Goal: Transaction & Acquisition: Purchase product/service

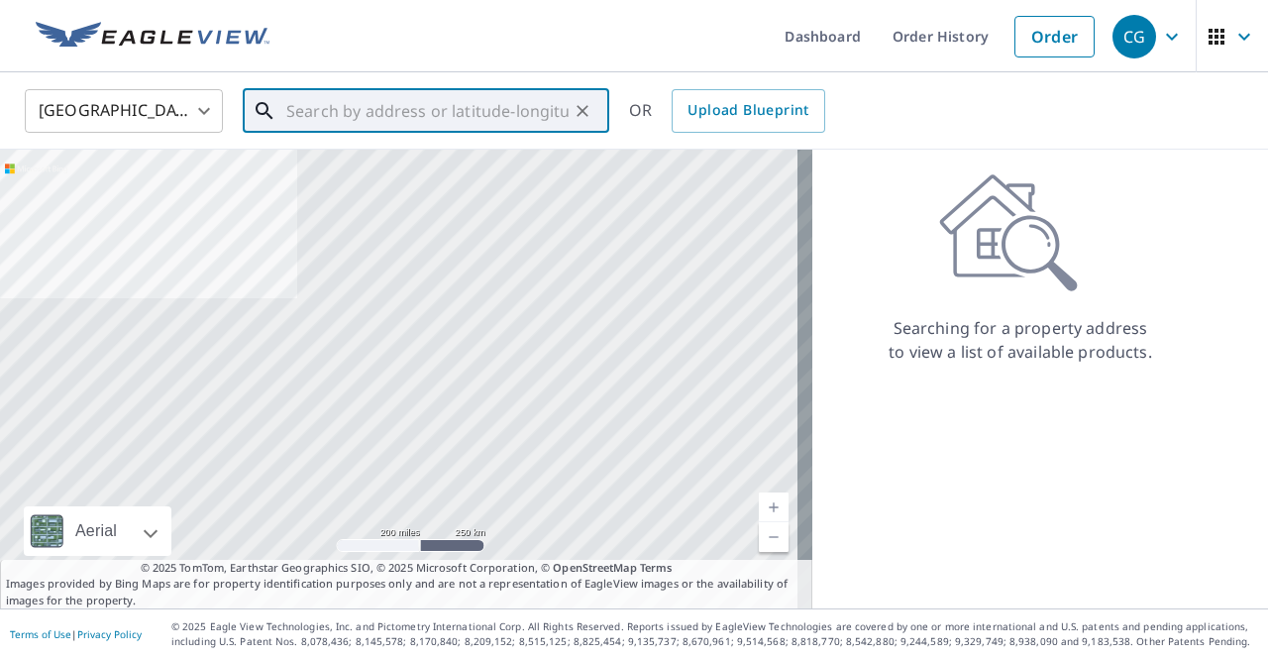
click at [383, 115] on input "text" at bounding box center [427, 110] width 282 height 55
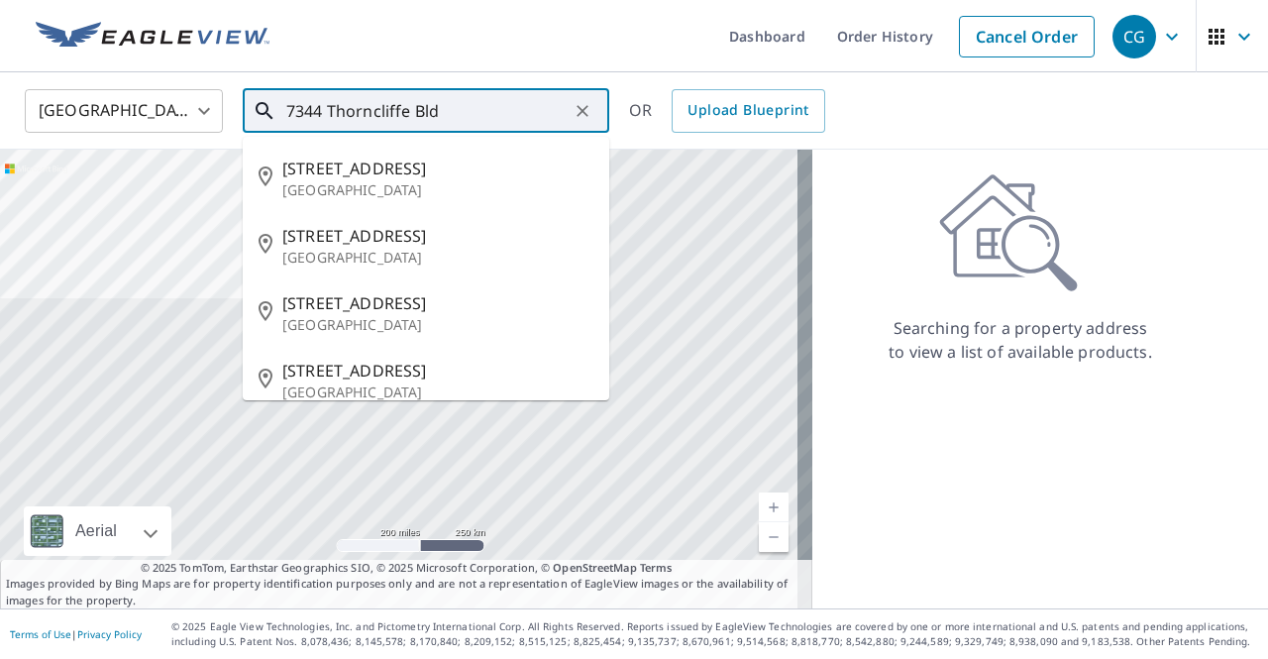
click at [407, 180] on p "[GEOGRAPHIC_DATA]" at bounding box center [437, 190] width 311 height 20
type input "[STREET_ADDRESS]"
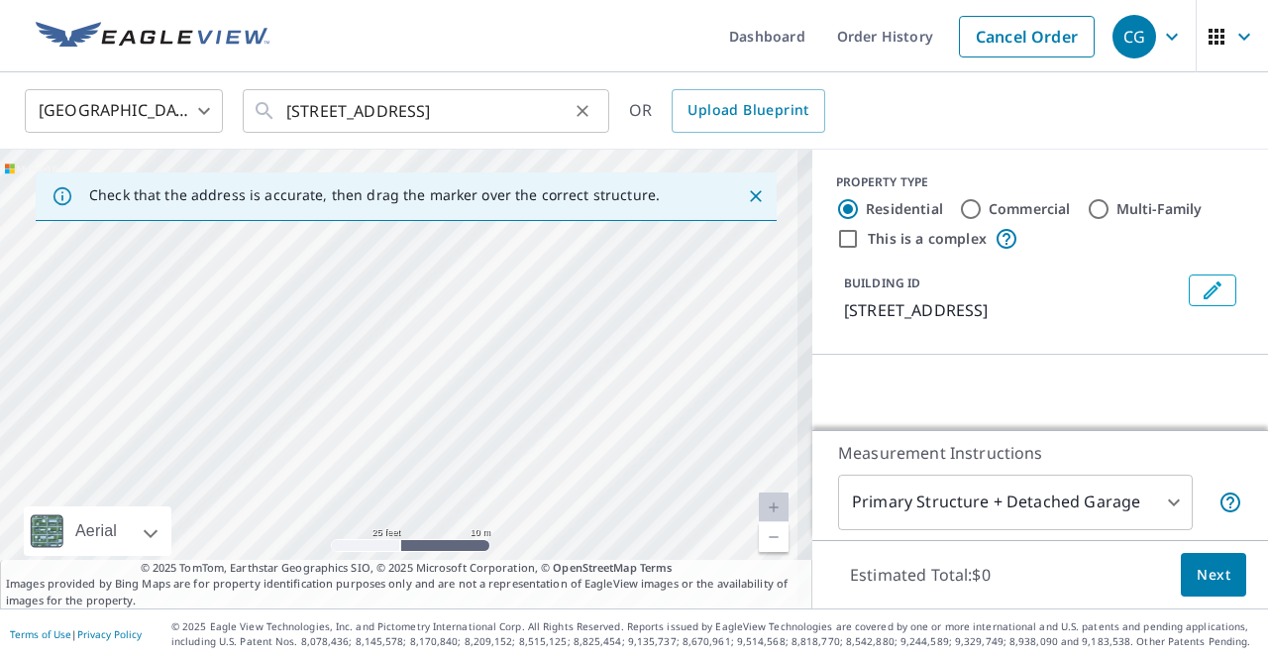
drag, startPoint x: 683, startPoint y: 448, endPoint x: 283, endPoint y: 90, distance: 536.7
click at [291, 104] on div "[GEOGRAPHIC_DATA] US ​ [STREET_ADDRESS] ​ OR Upload Blueprint Check that the ad…" at bounding box center [634, 340] width 1268 height 536
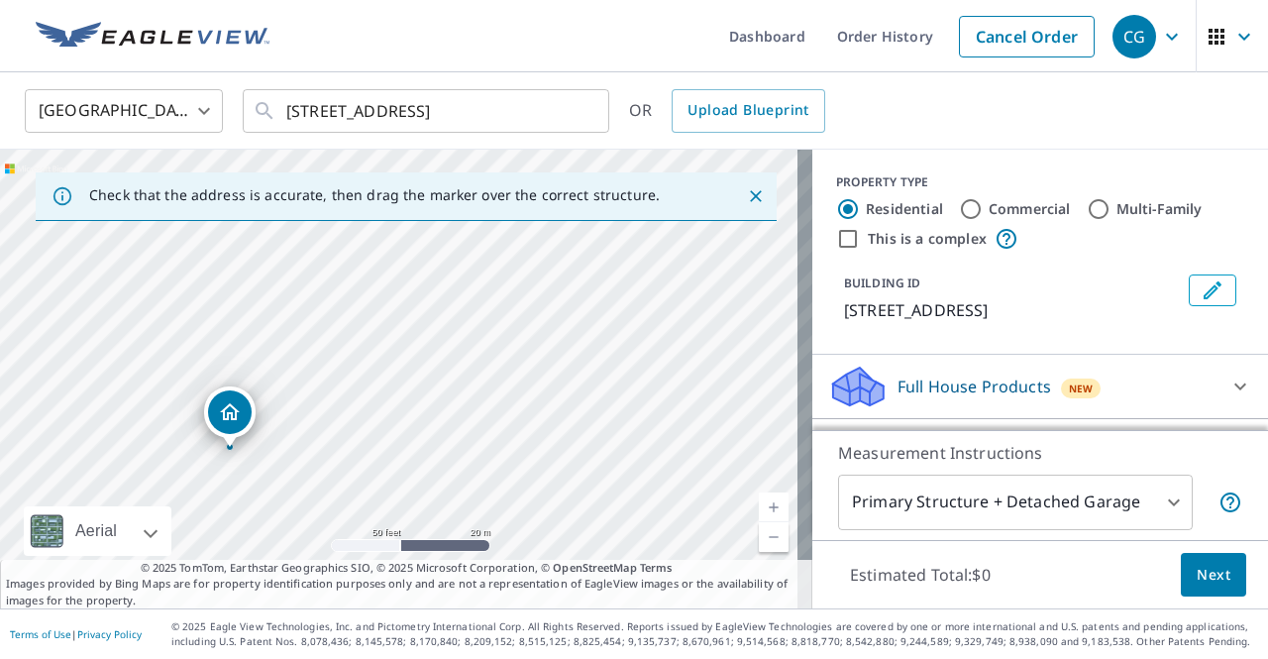
drag, startPoint x: 518, startPoint y: 274, endPoint x: 558, endPoint y: 405, distance: 136.6
click at [558, 405] on div "[STREET_ADDRESS]" at bounding box center [406, 379] width 812 height 459
drag, startPoint x: 319, startPoint y: 425, endPoint x: 559, endPoint y: 387, distance: 242.7
click at [559, 387] on div "[STREET_ADDRESS]" at bounding box center [406, 379] width 812 height 459
drag, startPoint x: 370, startPoint y: 369, endPoint x: 337, endPoint y: 383, distance: 36.4
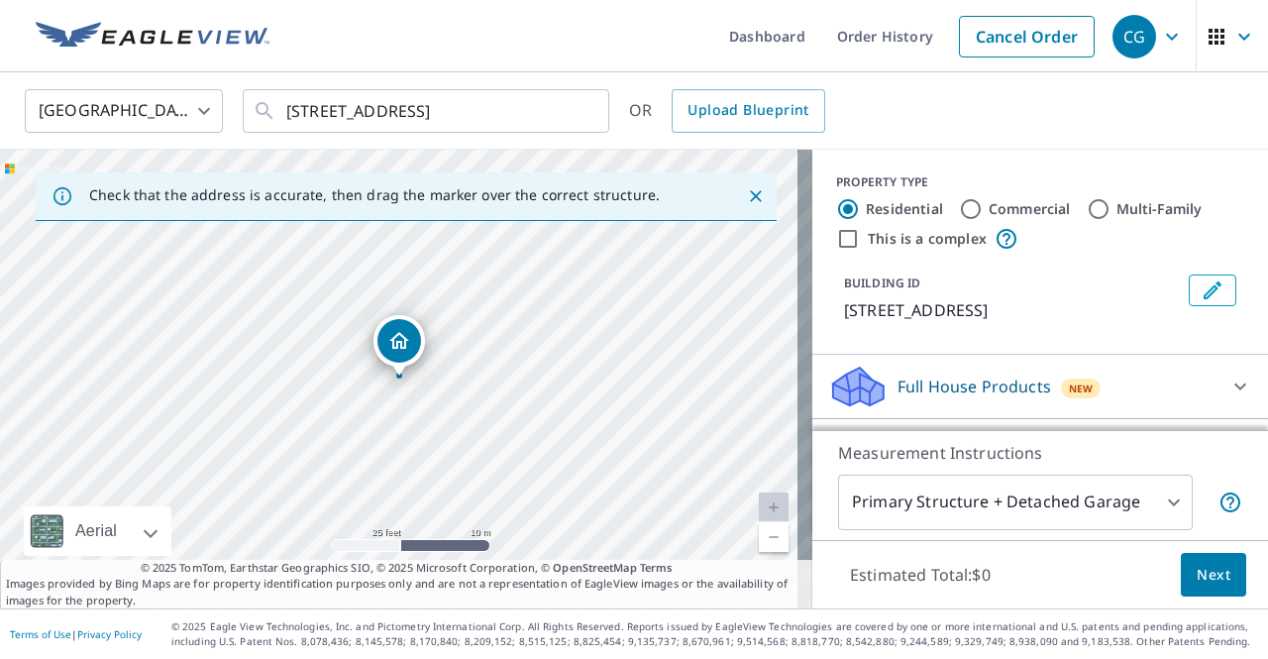
scroll to position [198, 0]
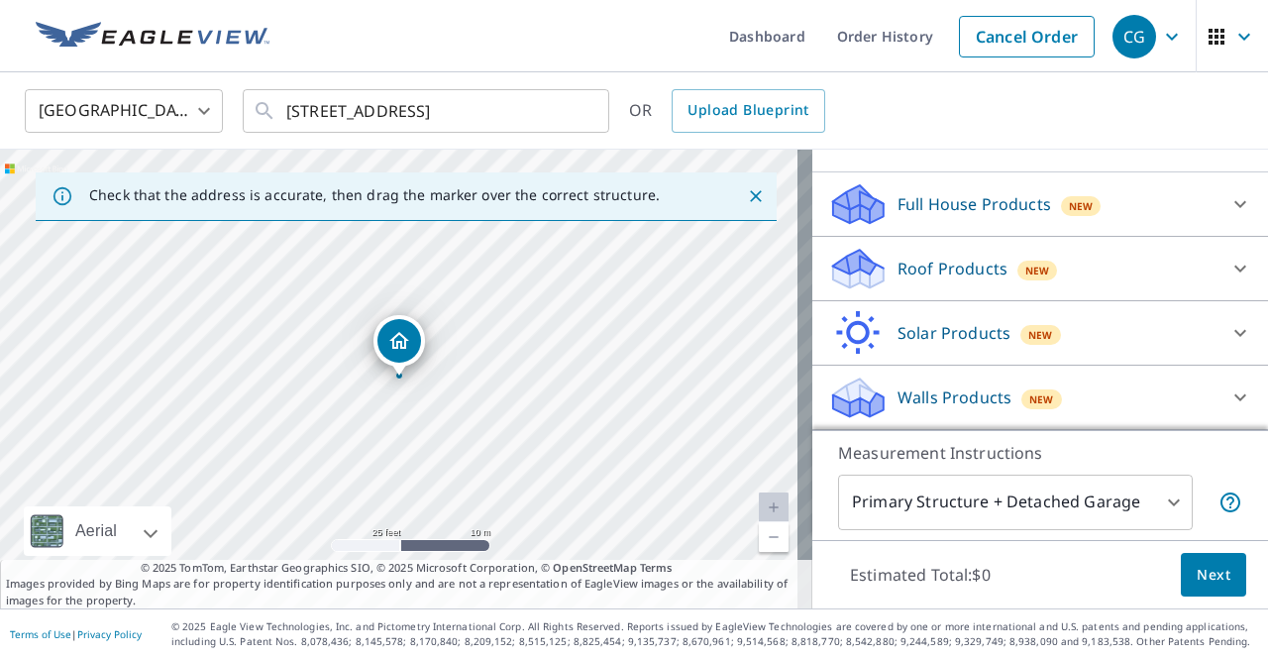
click at [1228, 207] on icon at bounding box center [1240, 204] width 24 height 24
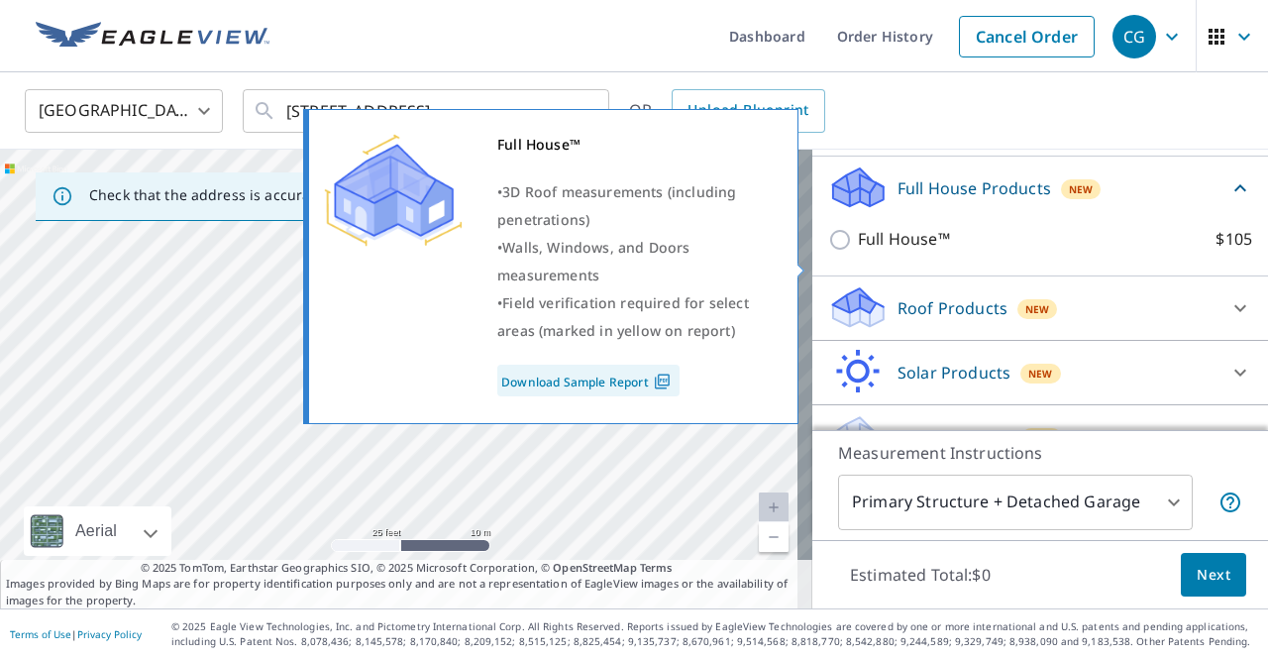
click at [858, 252] on p "Full House™" at bounding box center [904, 239] width 92 height 25
click at [856, 252] on input "Full House™ $105" at bounding box center [843, 240] width 30 height 24
checkbox input "true"
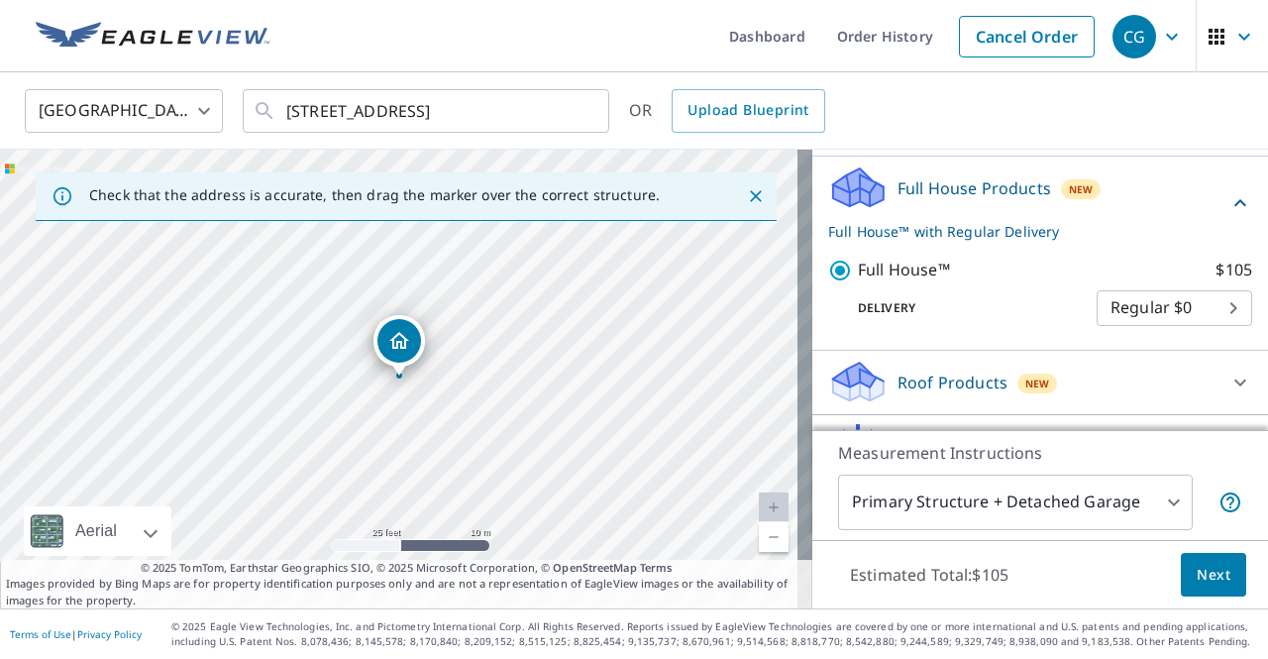
click at [1159, 332] on body "CG CG Dashboard Order History Cancel Order CG [GEOGRAPHIC_DATA] [GEOGRAPHIC_DAT…" at bounding box center [634, 329] width 1268 height 659
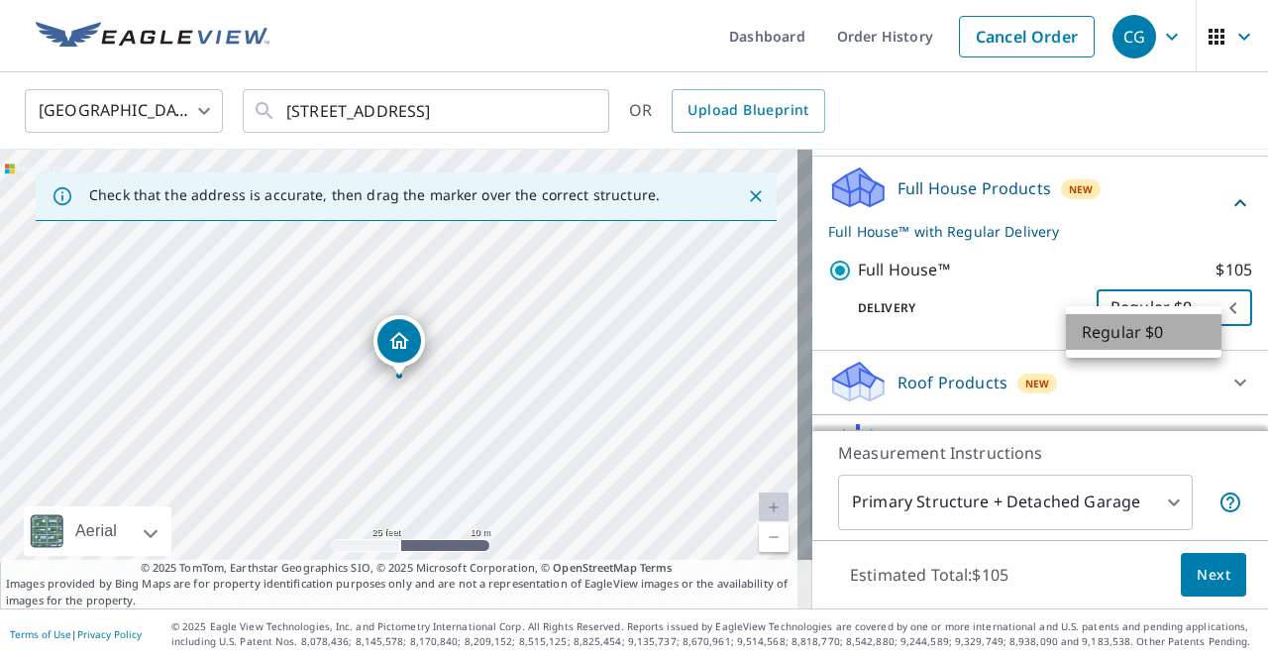
click at [1220, 331] on li "Regular $0" at bounding box center [1144, 332] width 156 height 36
click at [1204, 340] on body "CG CG Dashboard Order History Cancel Order CG [GEOGRAPHIC_DATA] [GEOGRAPHIC_DAT…" at bounding box center [634, 329] width 1268 height 659
click at [1204, 340] on li "Regular $0" at bounding box center [1144, 332] width 156 height 36
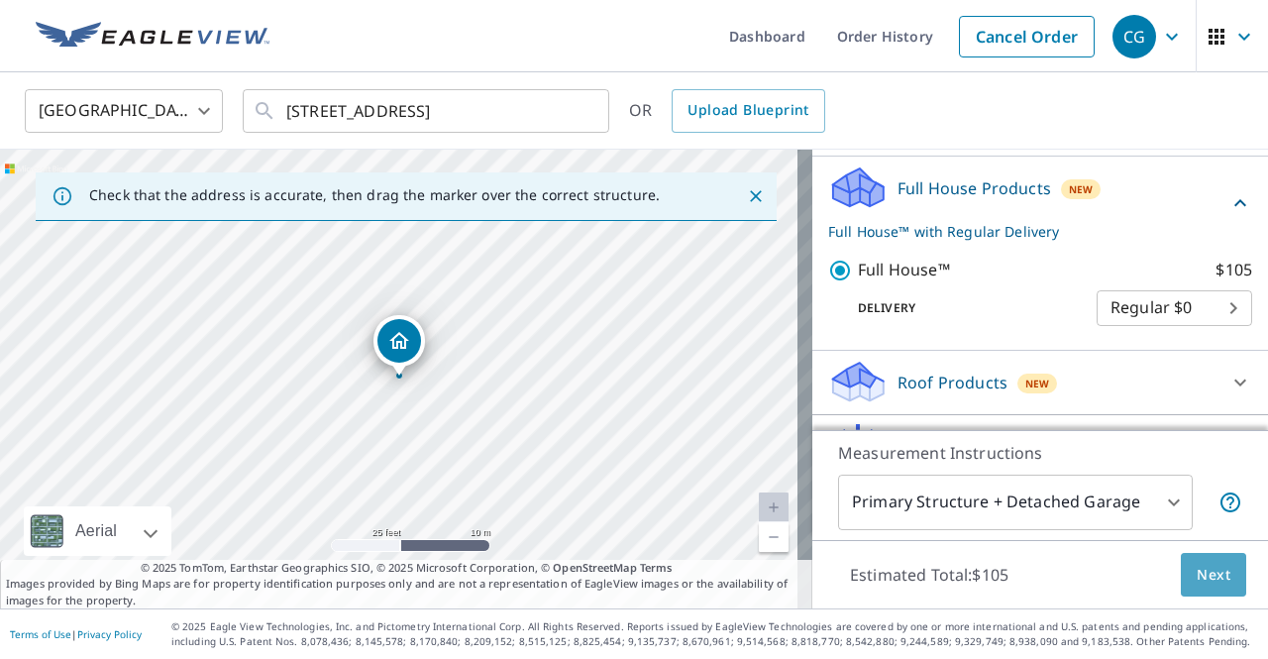
click at [1197, 576] on span "Next" at bounding box center [1214, 575] width 34 height 25
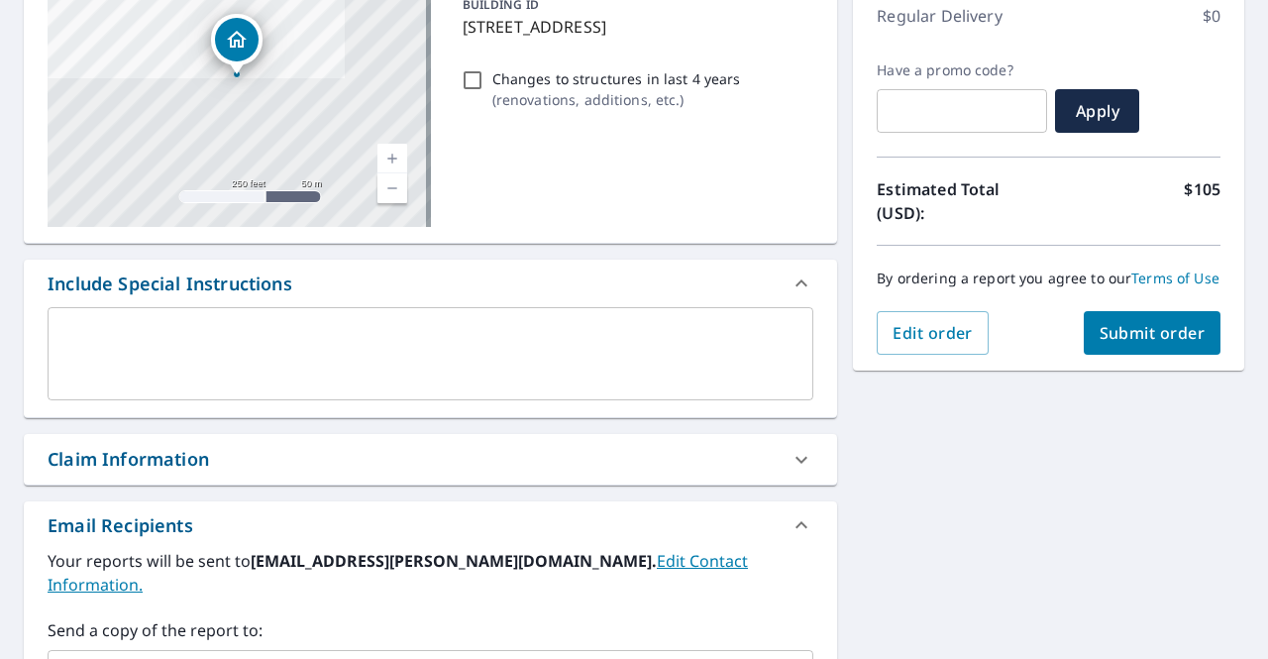
scroll to position [297, 0]
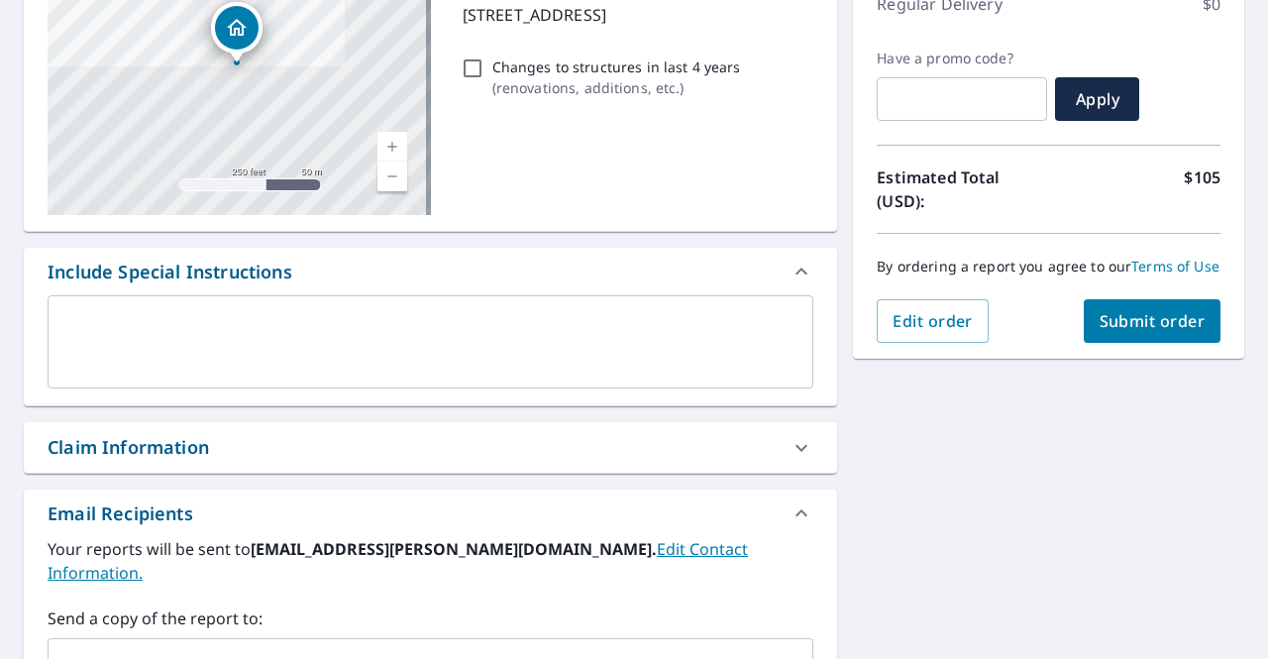
click at [1117, 332] on span "Submit order" at bounding box center [1153, 321] width 106 height 22
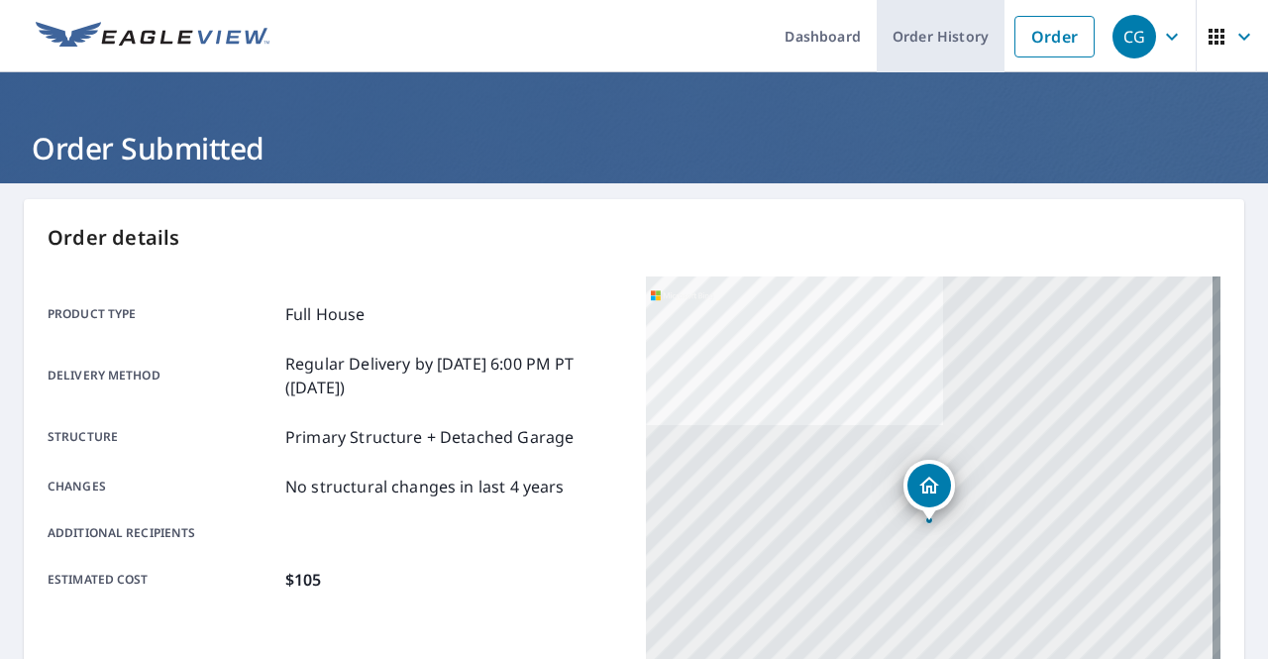
click at [929, 34] on link "Order History" at bounding box center [941, 36] width 128 height 72
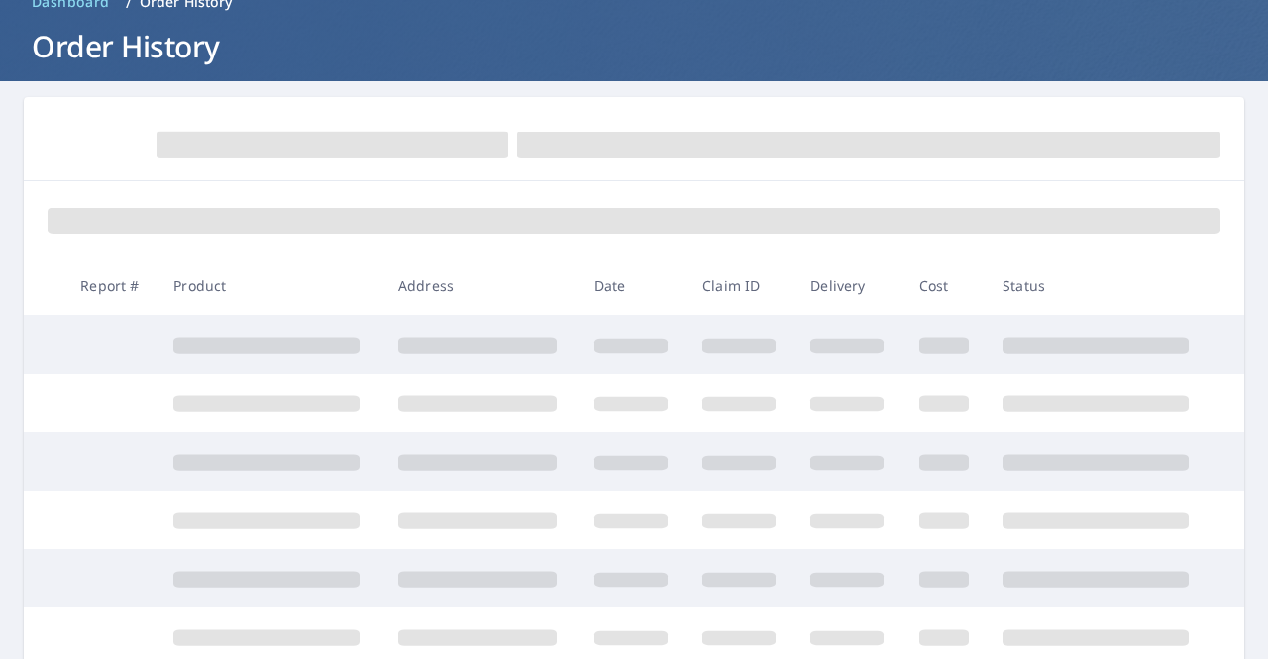
scroll to position [297, 0]
